Goal: Information Seeking & Learning: Learn about a topic

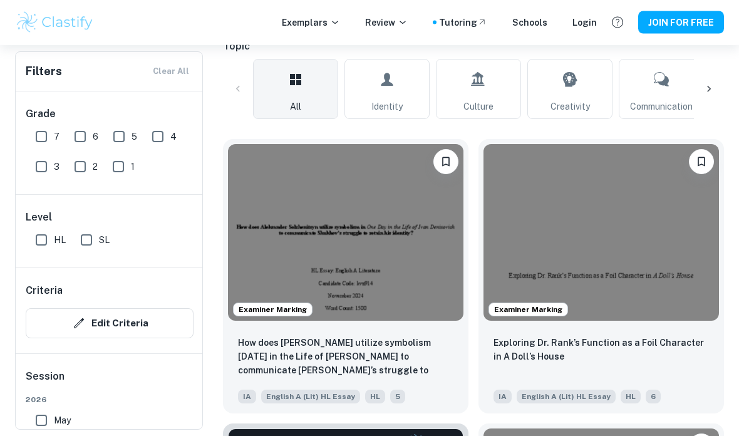
scroll to position [293, 0]
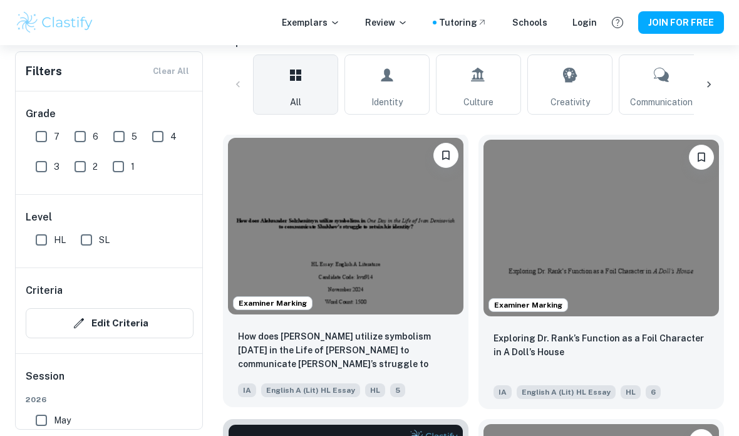
click at [303, 365] on p "How does [PERSON_NAME] utilize symbolism [DATE] in the Life of [PERSON_NAME] to…" at bounding box center [346, 351] width 216 height 43
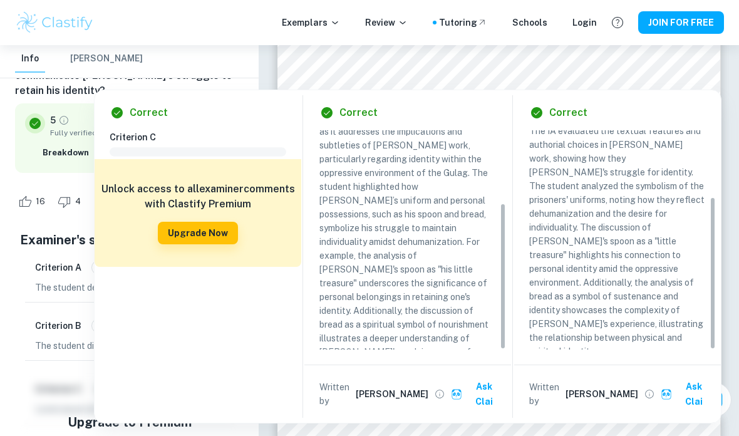
scroll to position [95, 0]
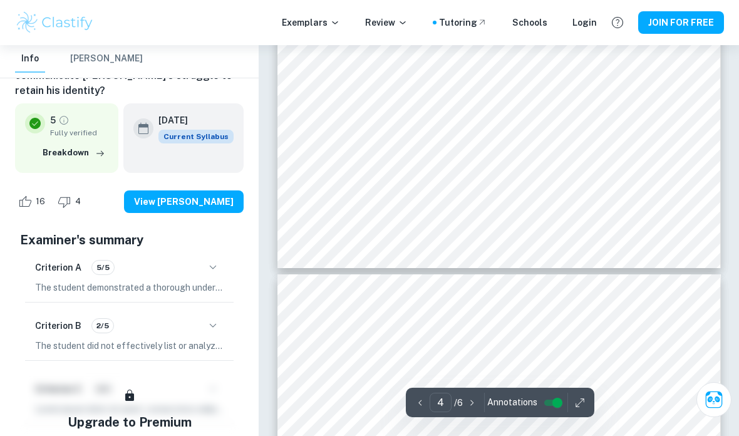
type input "5"
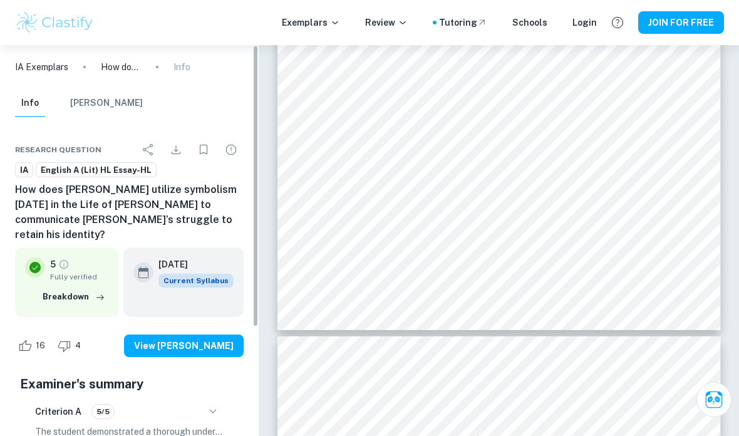
scroll to position [0, 0]
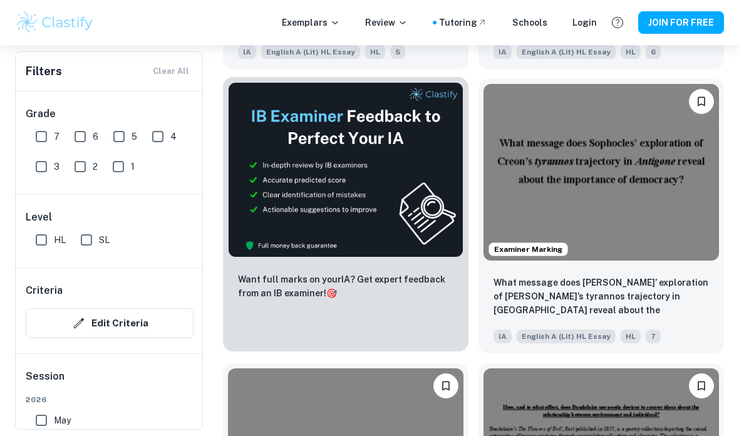
scroll to position [637, 0]
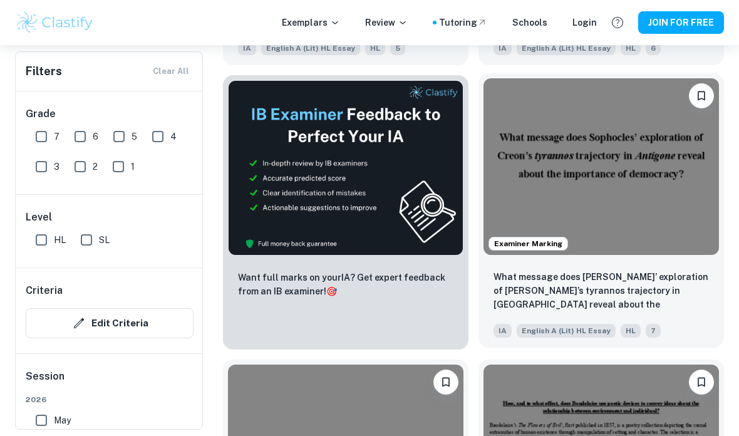
click at [553, 189] on img at bounding box center [602, 166] width 236 height 177
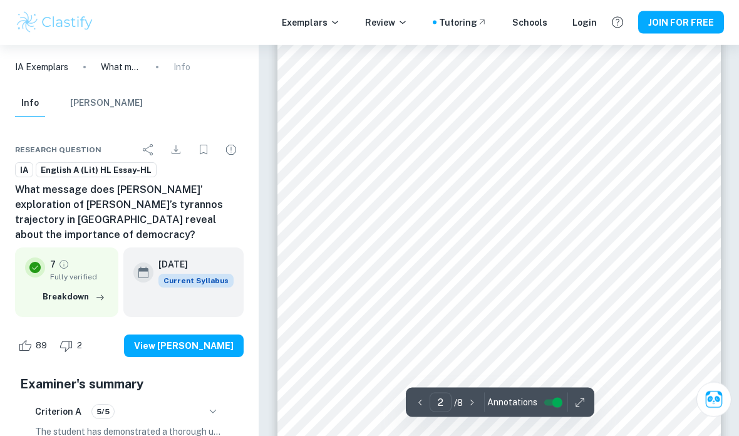
scroll to position [806, 0]
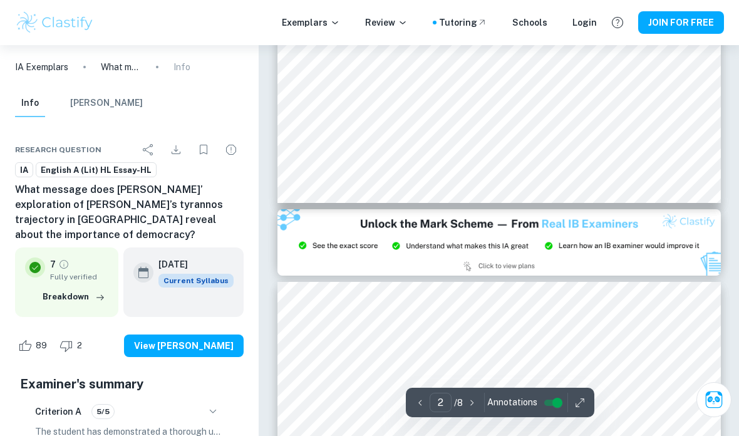
type input "3"
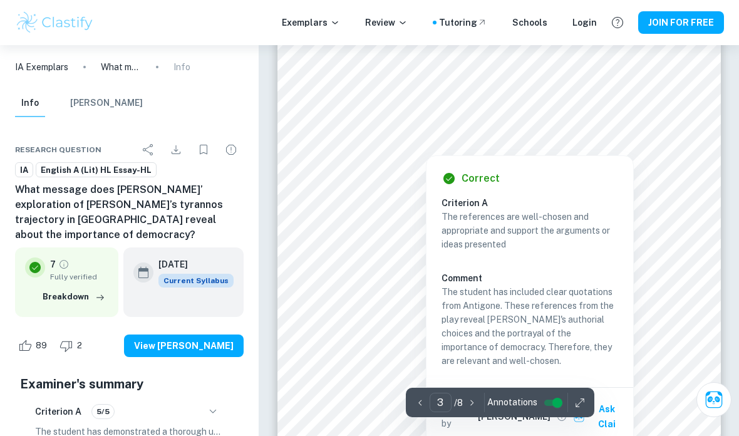
scroll to position [1325, 0]
